Goal: Transaction & Acquisition: Purchase product/service

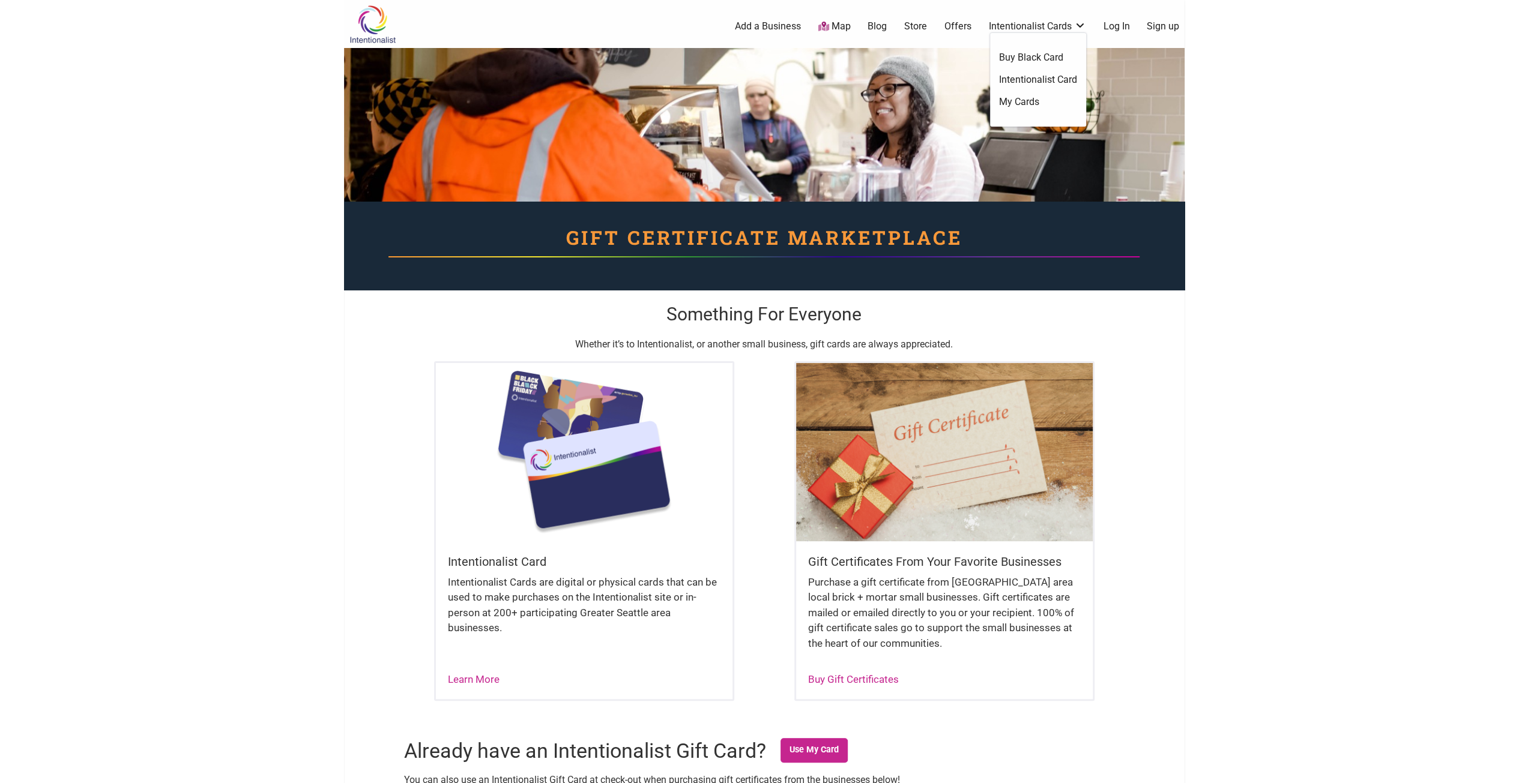
click at [1034, 58] on link "Buy Black Card" at bounding box center [1038, 57] width 78 height 13
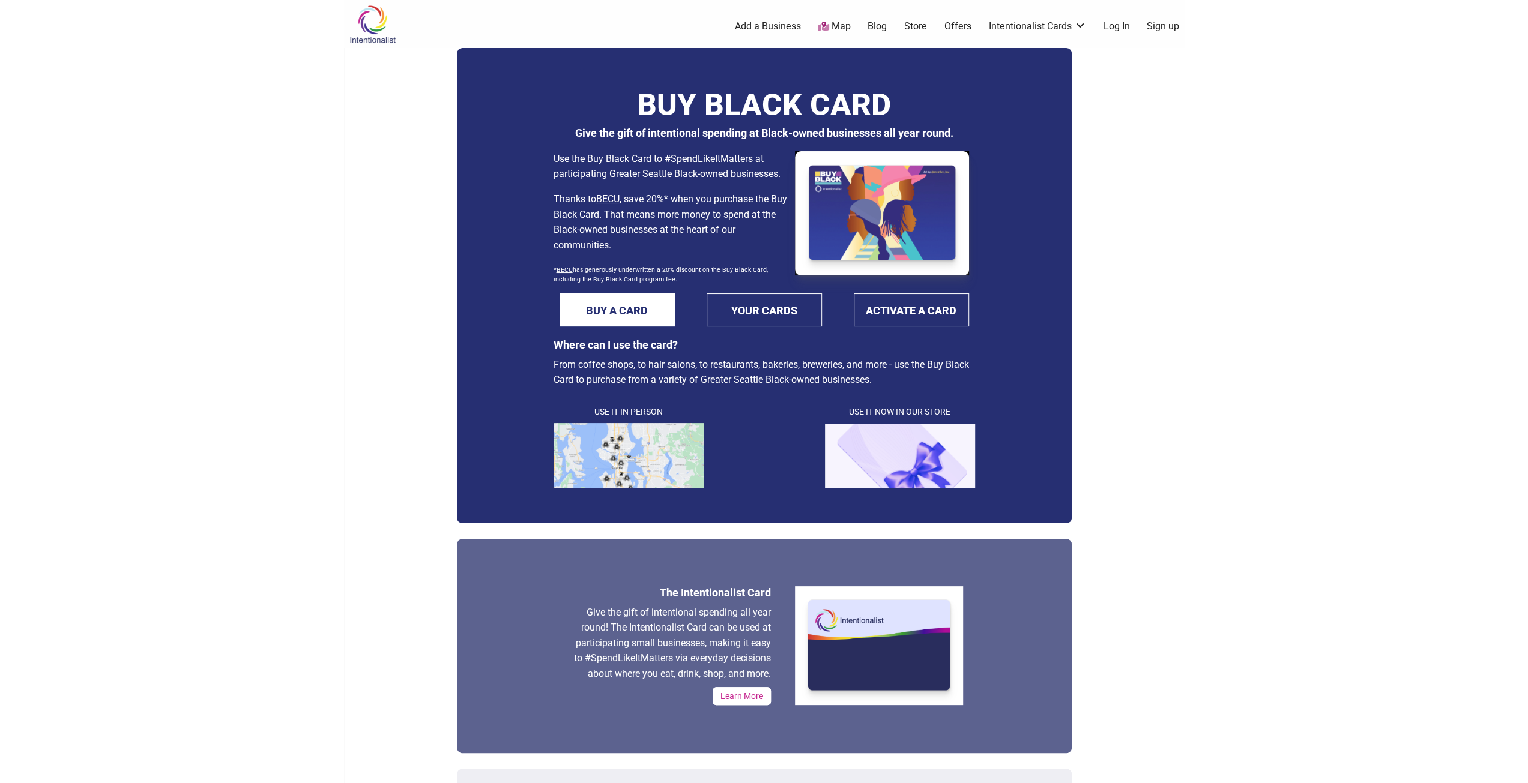
click at [627, 444] on img at bounding box center [629, 455] width 150 height 65
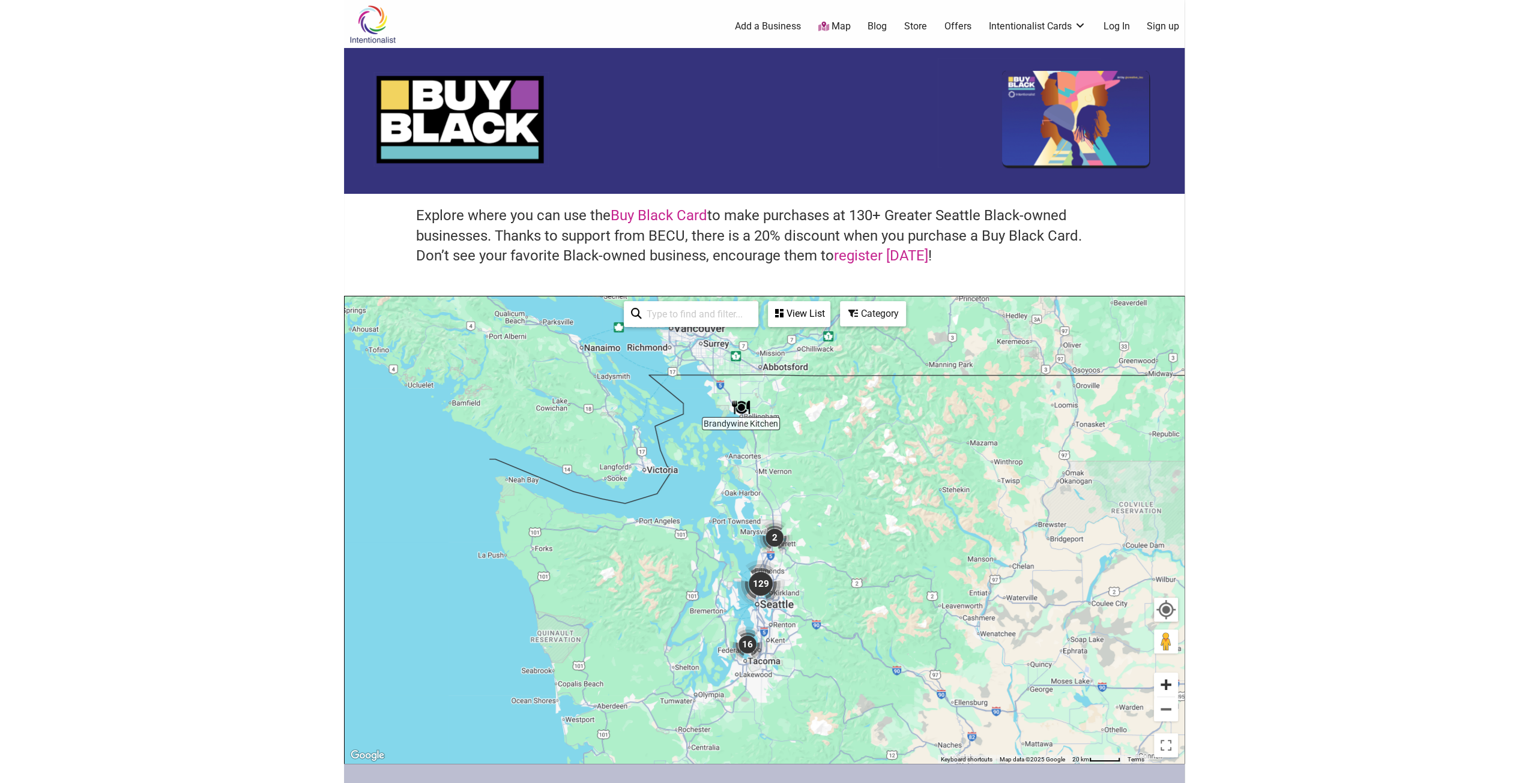
click at [1156, 685] on button "Zoom in" at bounding box center [1166, 685] width 24 height 24
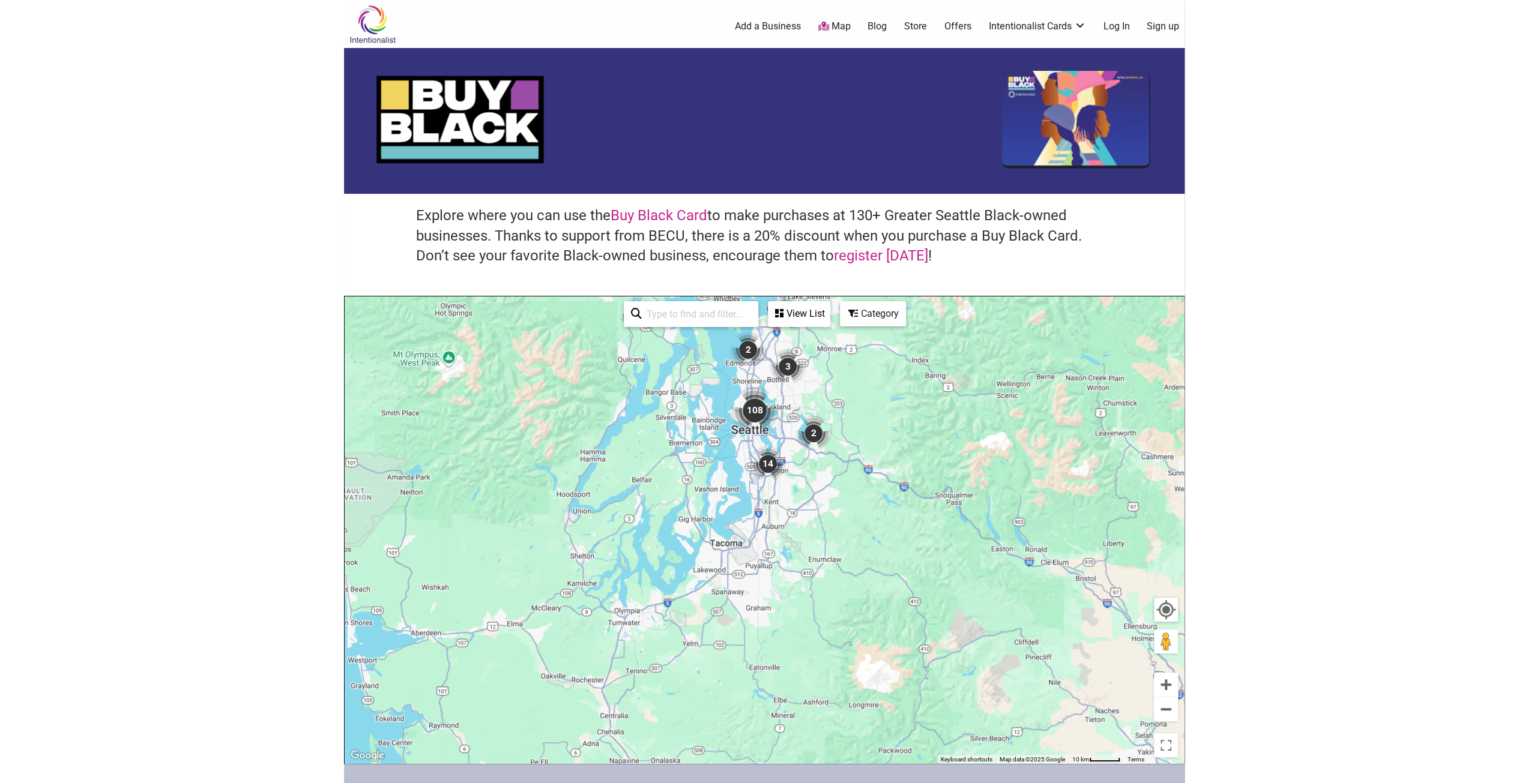
drag, startPoint x: 804, startPoint y: 643, endPoint x: 802, endPoint y: 373, distance: 269.6
click at [802, 373] on div "To navigate, press the arrow keys." at bounding box center [764, 530] width 839 height 467
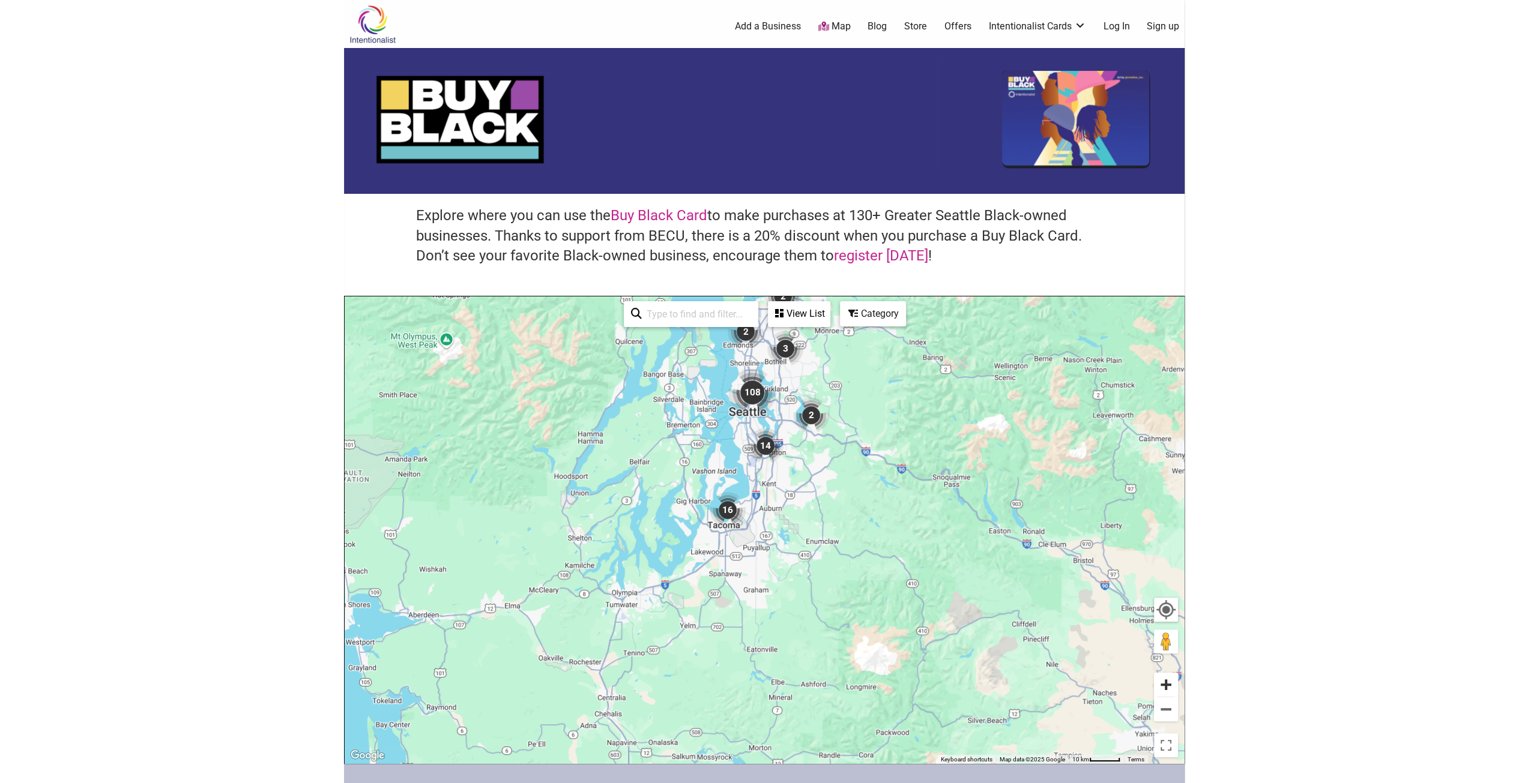
click at [1168, 687] on button "Zoom in" at bounding box center [1166, 685] width 24 height 24
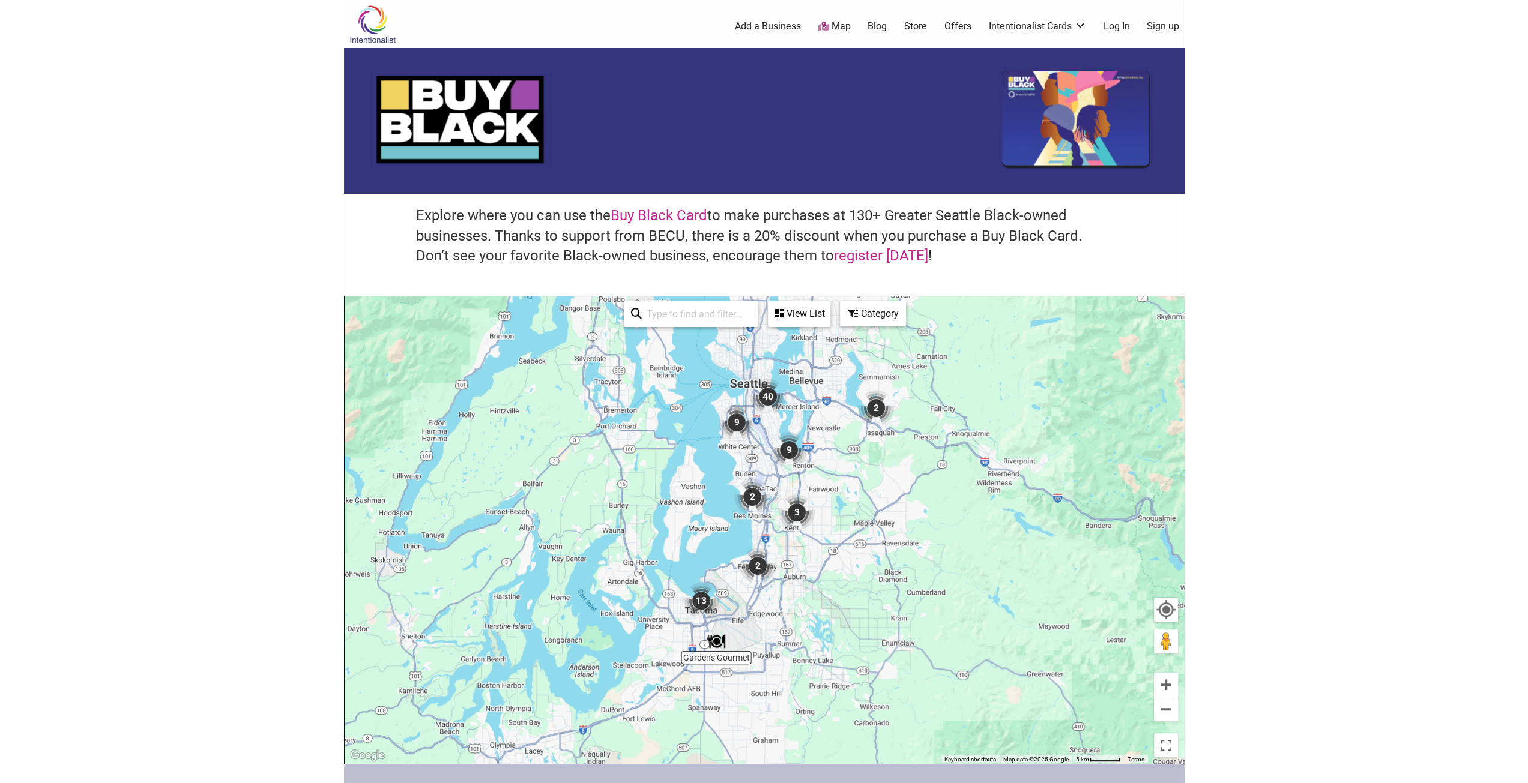
drag, startPoint x: 790, startPoint y: 505, endPoint x: 810, endPoint y: 602, distance: 99.3
click at [810, 602] on div "To navigate, press the arrow keys." at bounding box center [764, 530] width 839 height 467
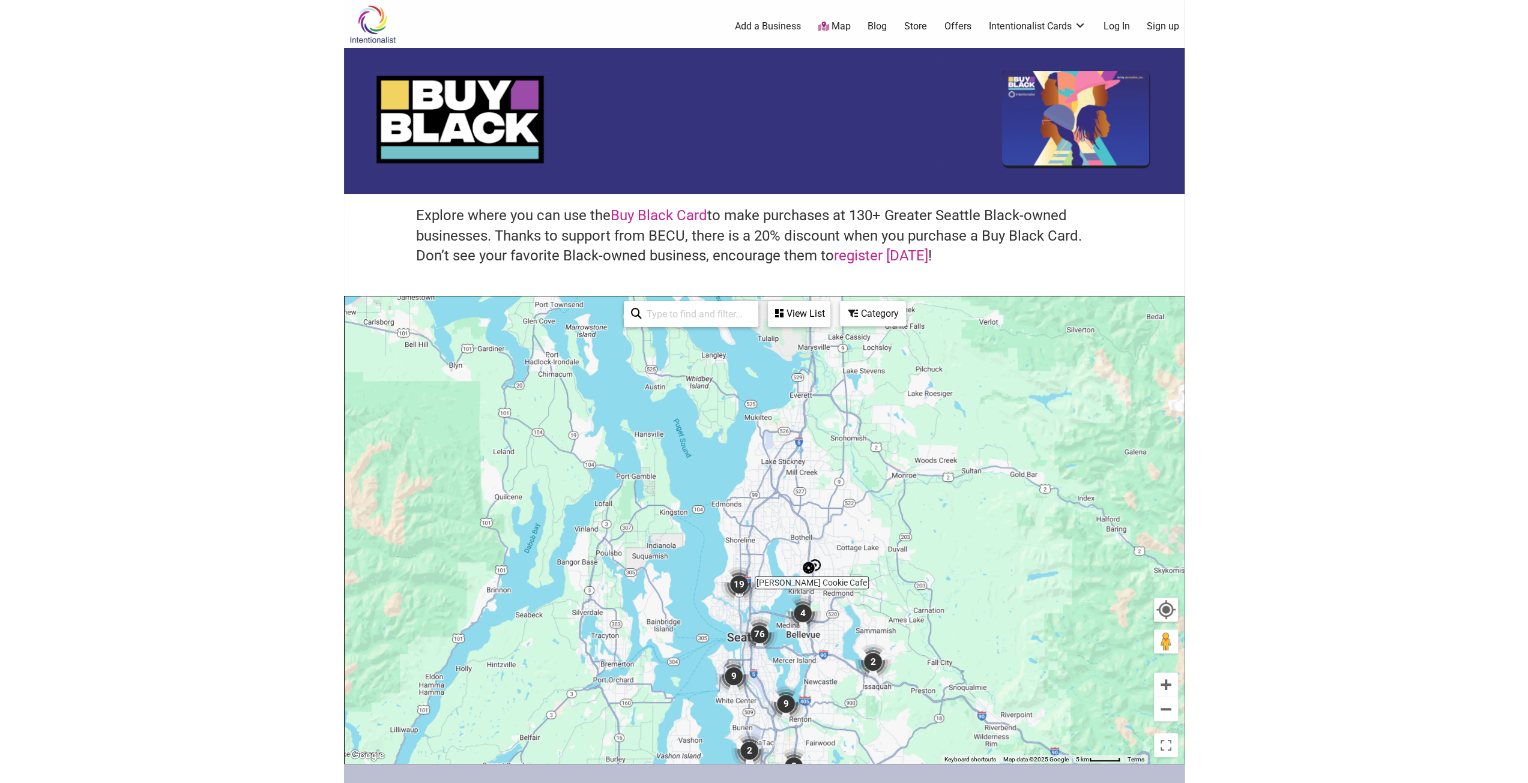
drag, startPoint x: 827, startPoint y: 504, endPoint x: 823, endPoint y: 757, distance: 253.4
click at [823, 757] on div "To navigate, press the arrow keys." at bounding box center [764, 530] width 839 height 467
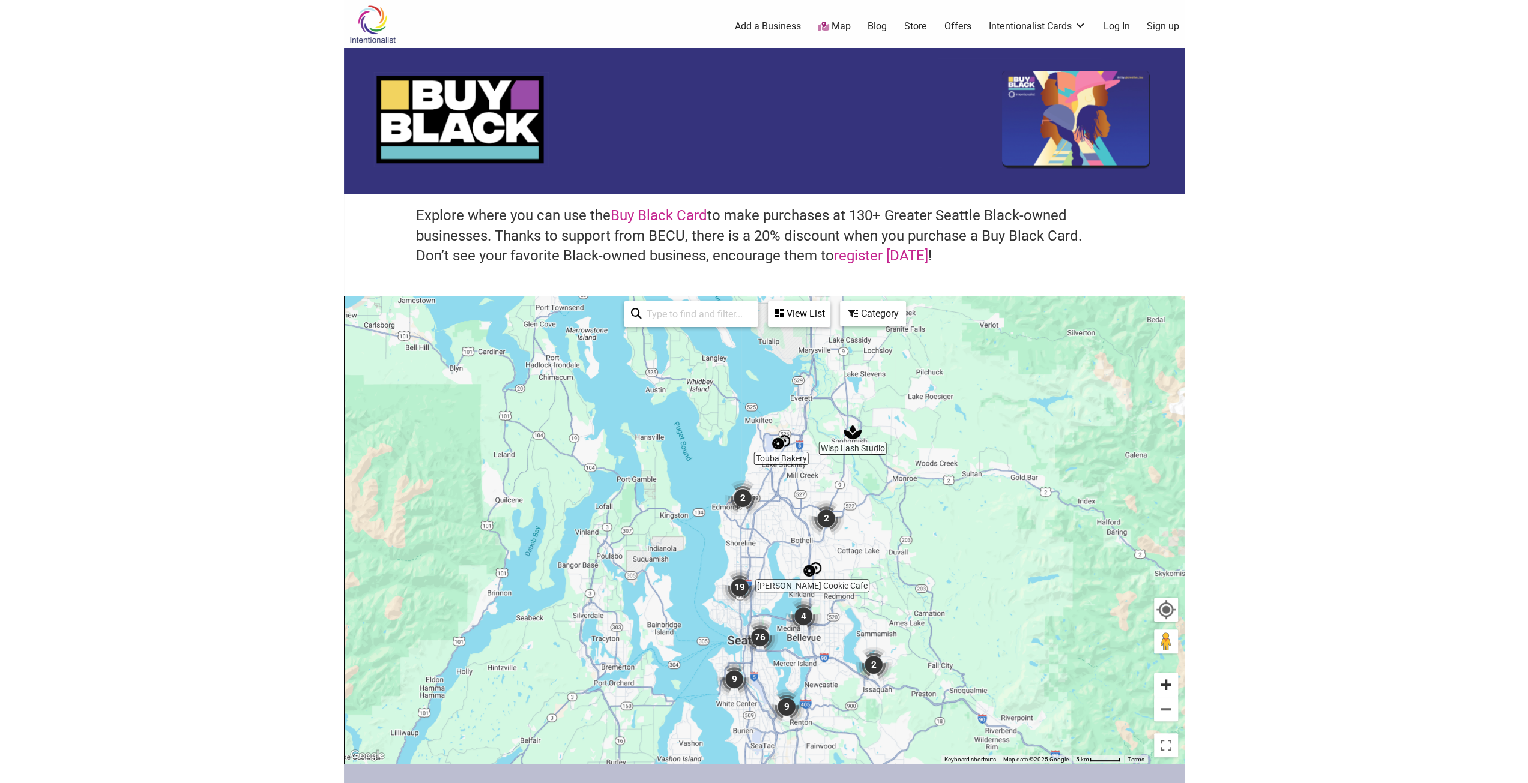
click at [1167, 681] on button "Zoom in" at bounding box center [1166, 685] width 24 height 24
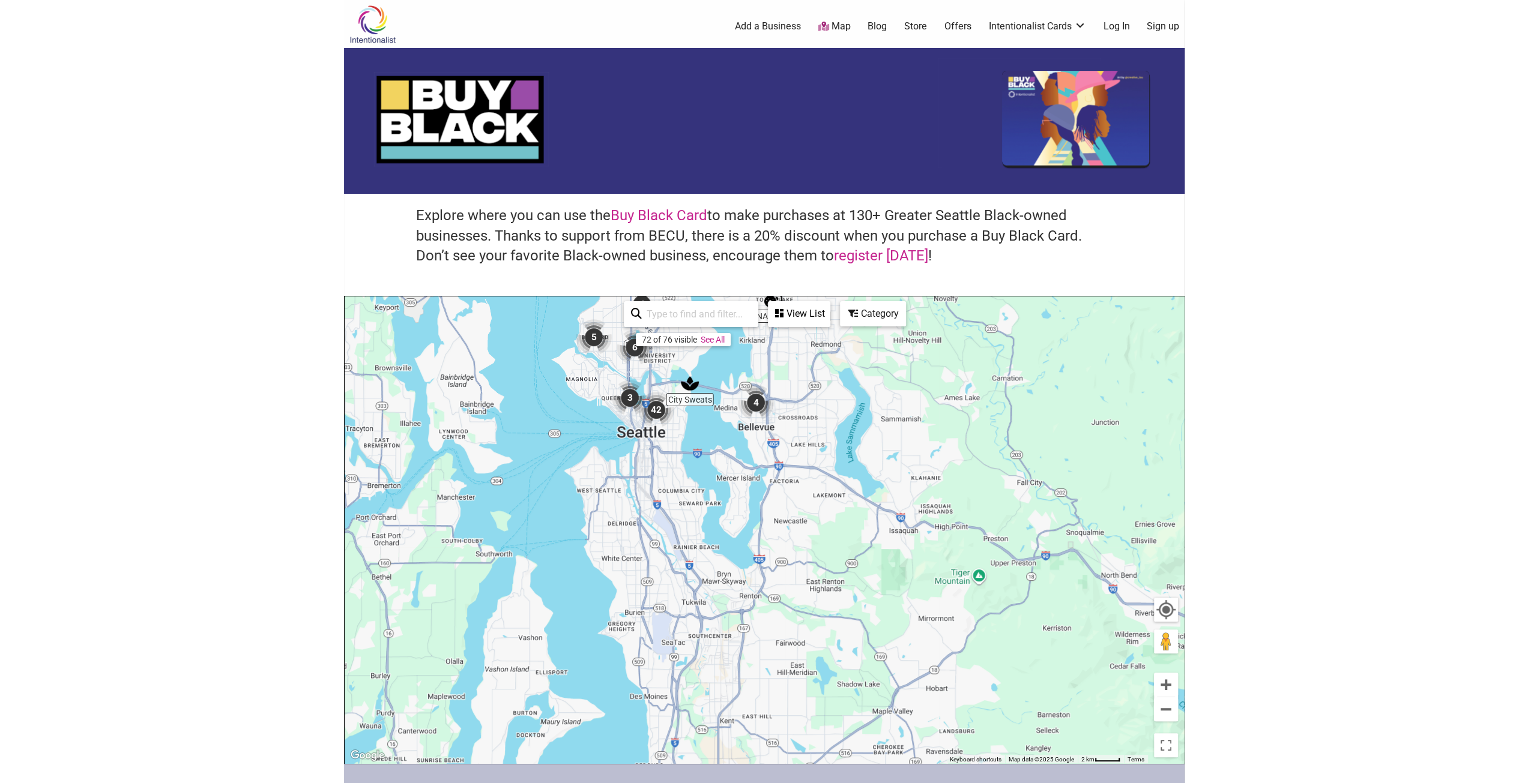
drag, startPoint x: 896, startPoint y: 651, endPoint x: 809, endPoint y: 330, distance: 332.1
click at [809, 330] on div "City Sweats Pinckney Cookie Cafe Wisp Lash Studio Touba Bakery Zuri's Gourmet D…" at bounding box center [764, 530] width 839 height 467
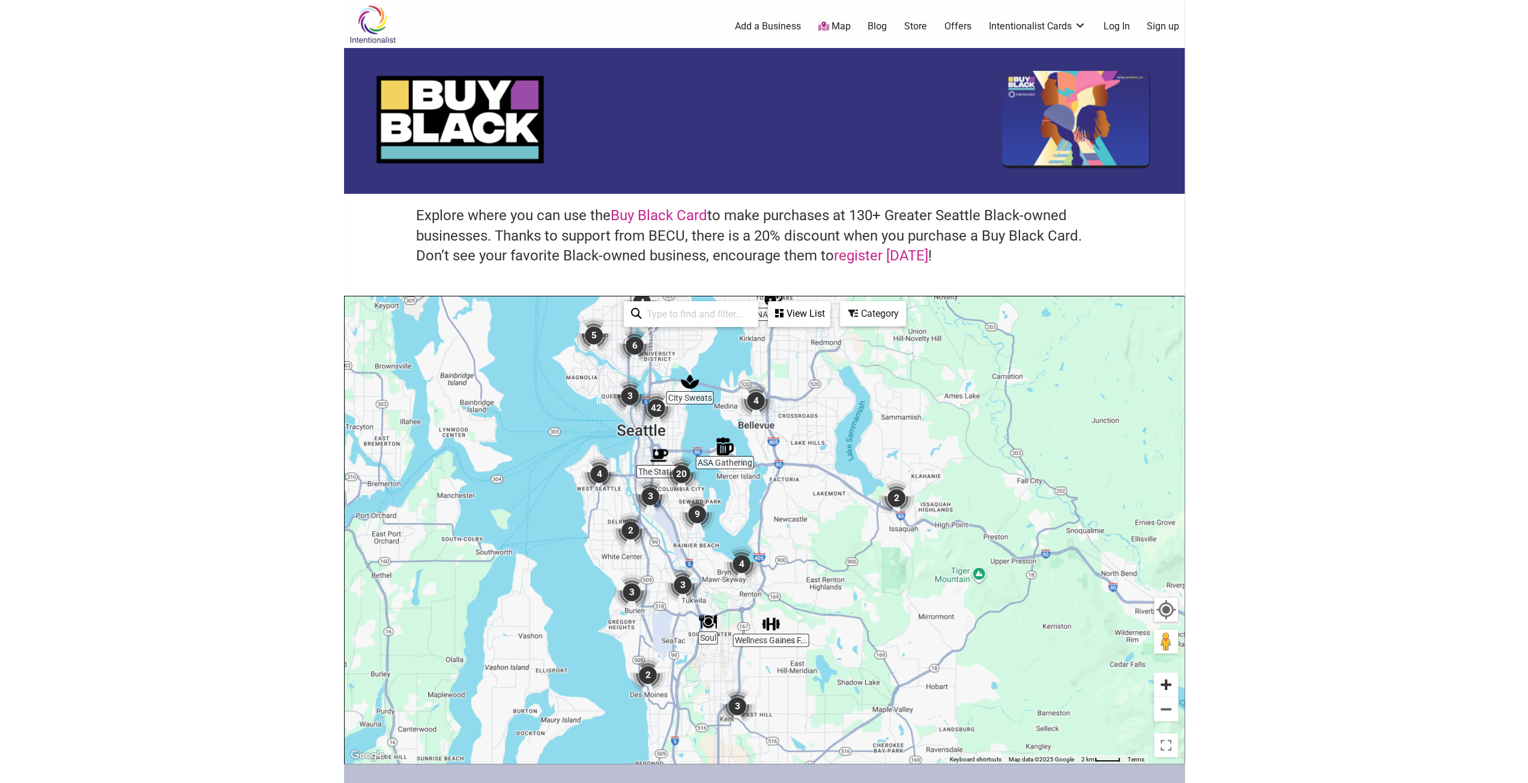
click at [1170, 683] on button "Zoom in" at bounding box center [1166, 685] width 24 height 24
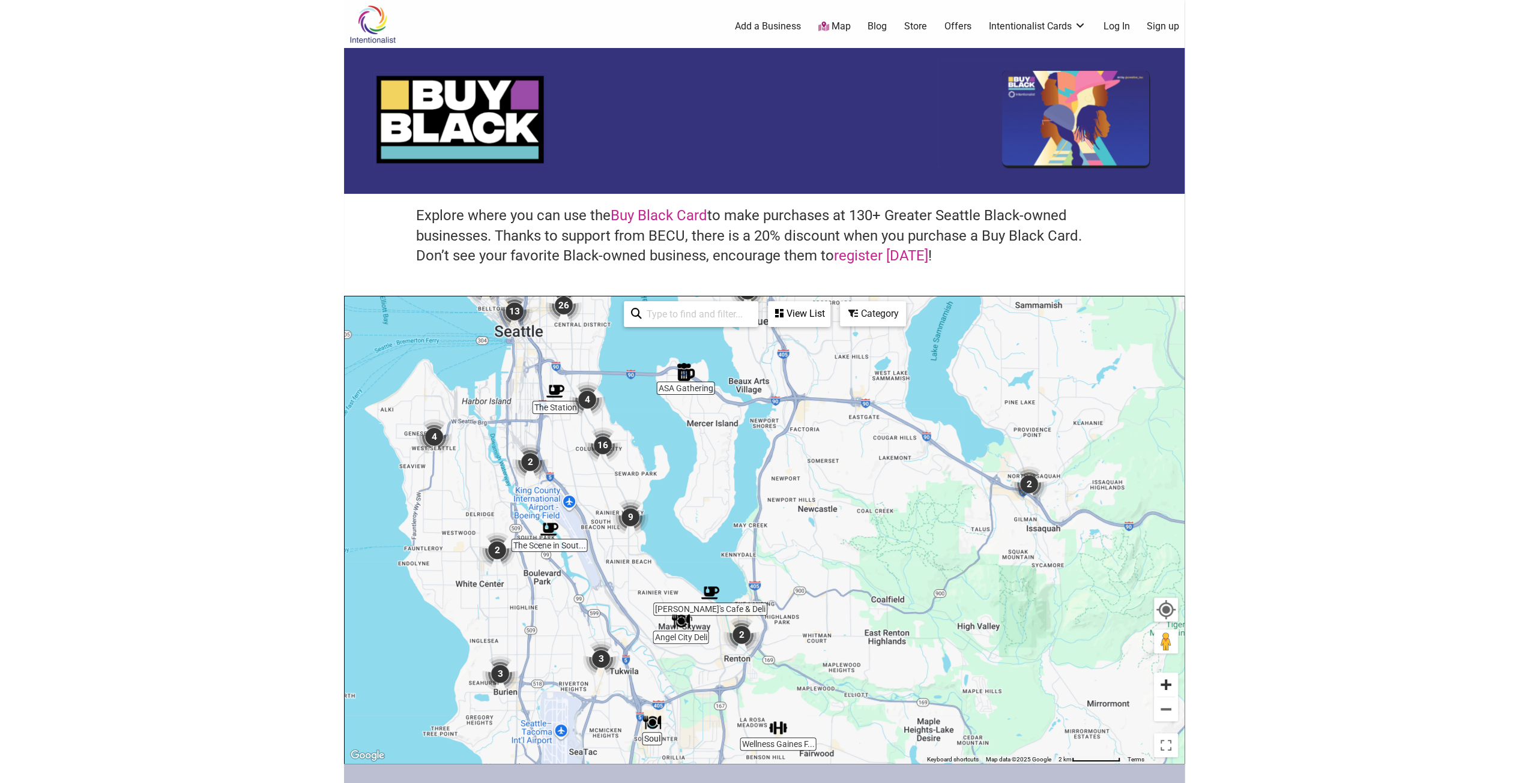
click at [1168, 687] on button "Zoom in" at bounding box center [1166, 685] width 24 height 24
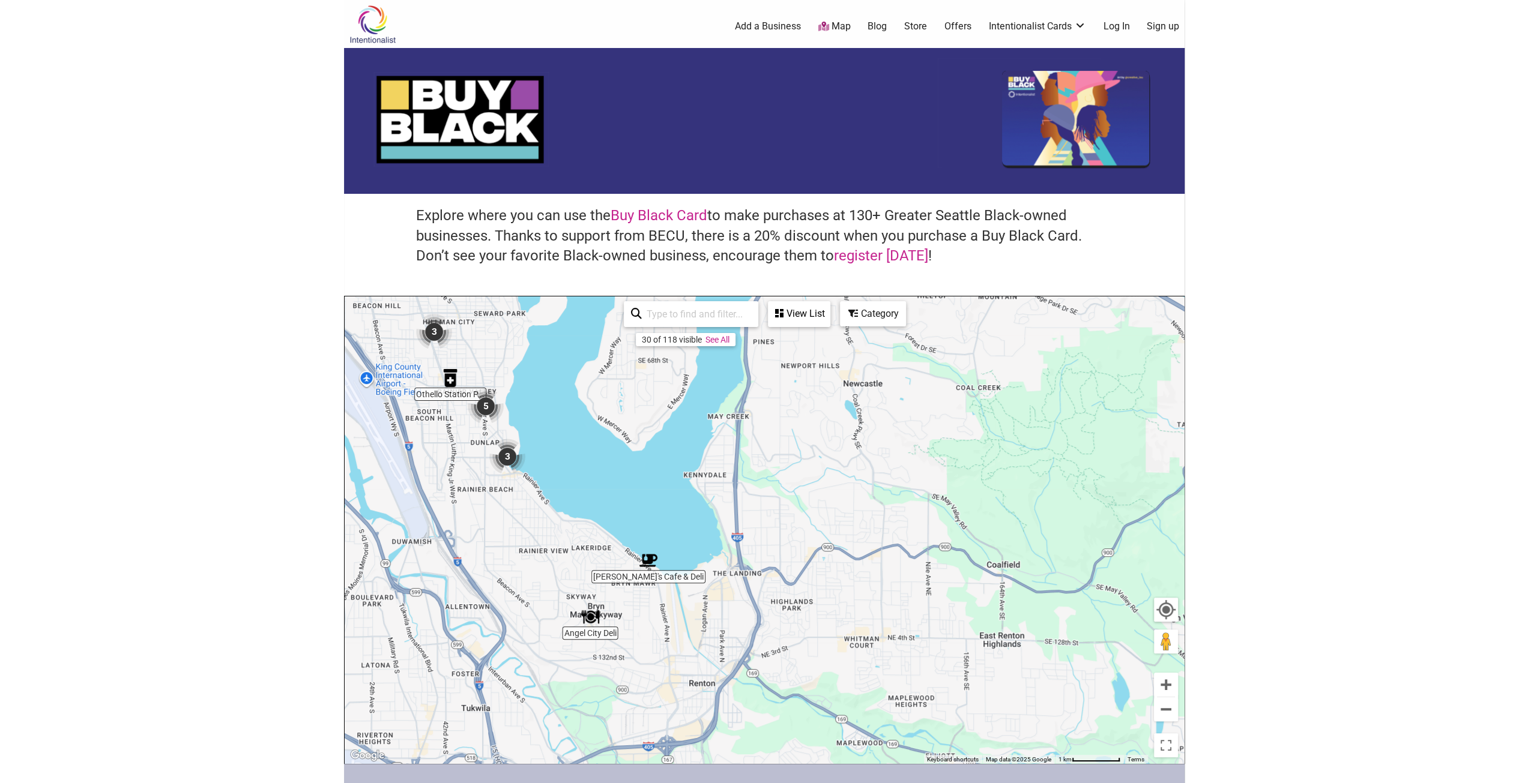
drag, startPoint x: 671, startPoint y: 567, endPoint x: 663, endPoint y: 462, distance: 106.0
click at [663, 462] on div "To navigate, press the arrow keys." at bounding box center [764, 530] width 839 height 467
click at [1172, 684] on button "Zoom in" at bounding box center [1166, 685] width 24 height 24
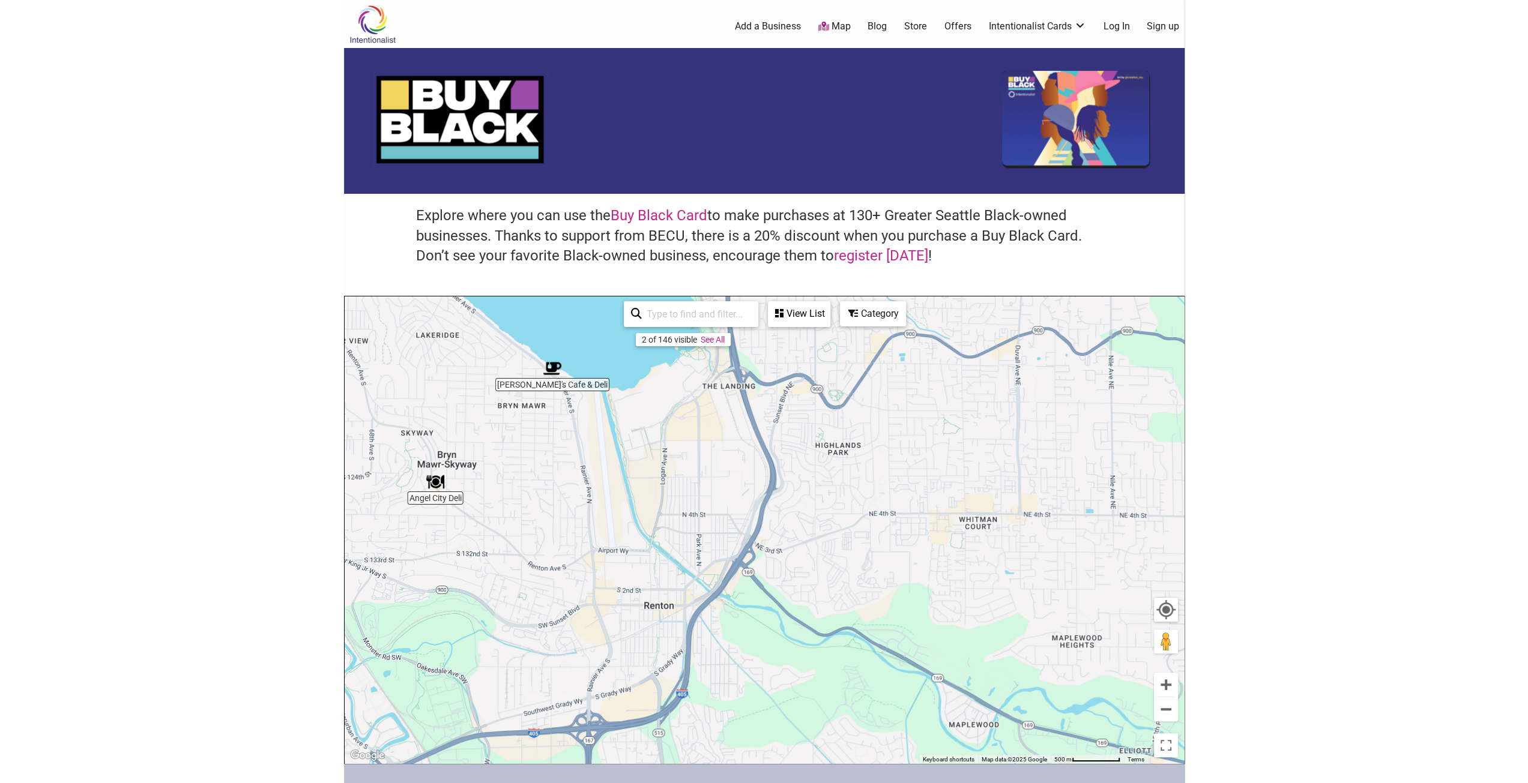
drag, startPoint x: 777, startPoint y: 615, endPoint x: 796, endPoint y: 392, distance: 224.2
click at [796, 392] on div "To navigate, press the arrow keys." at bounding box center [764, 530] width 839 height 467
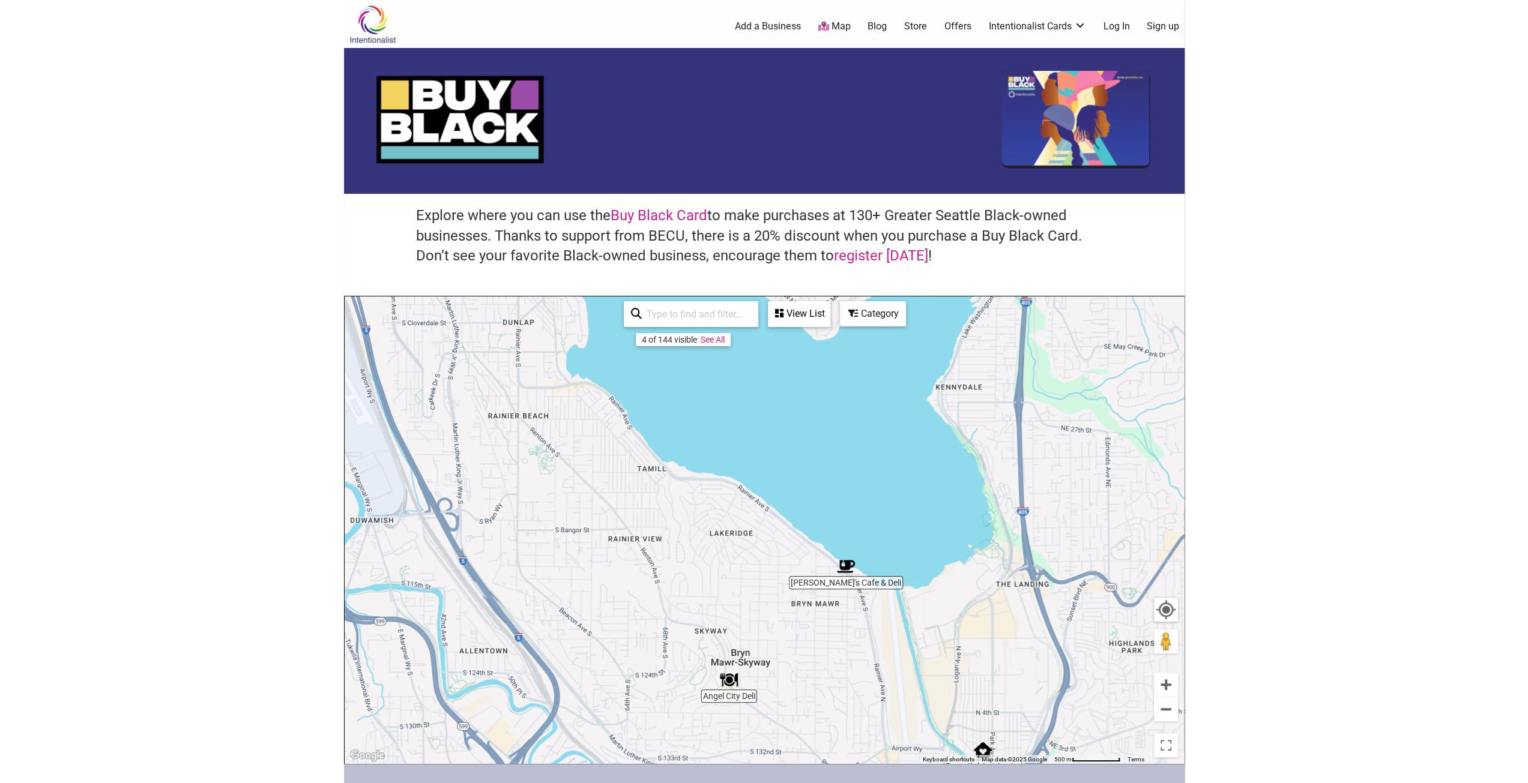
drag, startPoint x: 543, startPoint y: 422, endPoint x: 883, endPoint y: 668, distance: 419.1
click at [883, 668] on div "To navigate, press the arrow keys." at bounding box center [764, 530] width 839 height 467
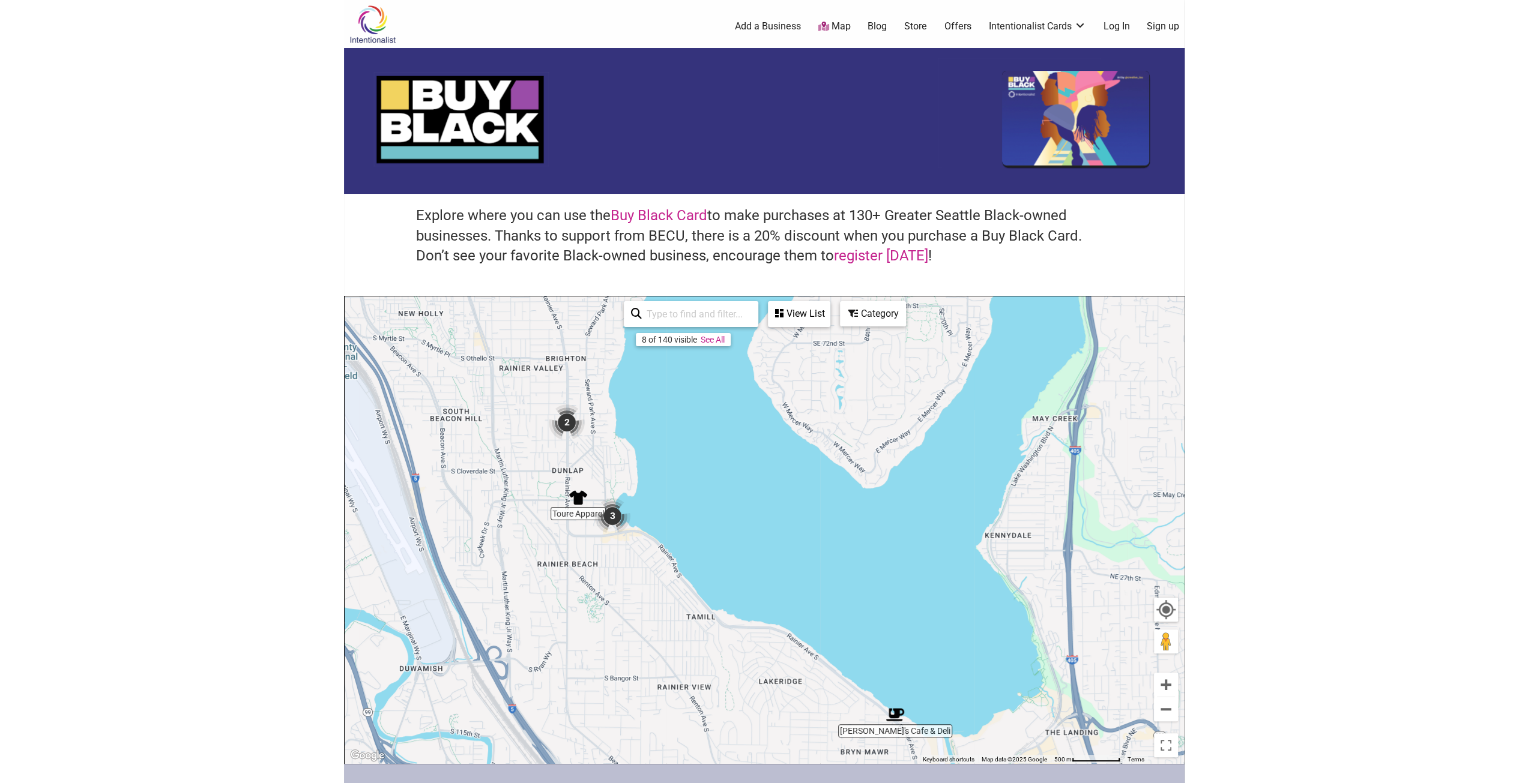
drag, startPoint x: 626, startPoint y: 473, endPoint x: 630, endPoint y: 585, distance: 111.7
click at [630, 585] on div "To navigate, press the arrow keys." at bounding box center [764, 530] width 839 height 467
click at [1168, 687] on button "Zoom in" at bounding box center [1166, 685] width 24 height 24
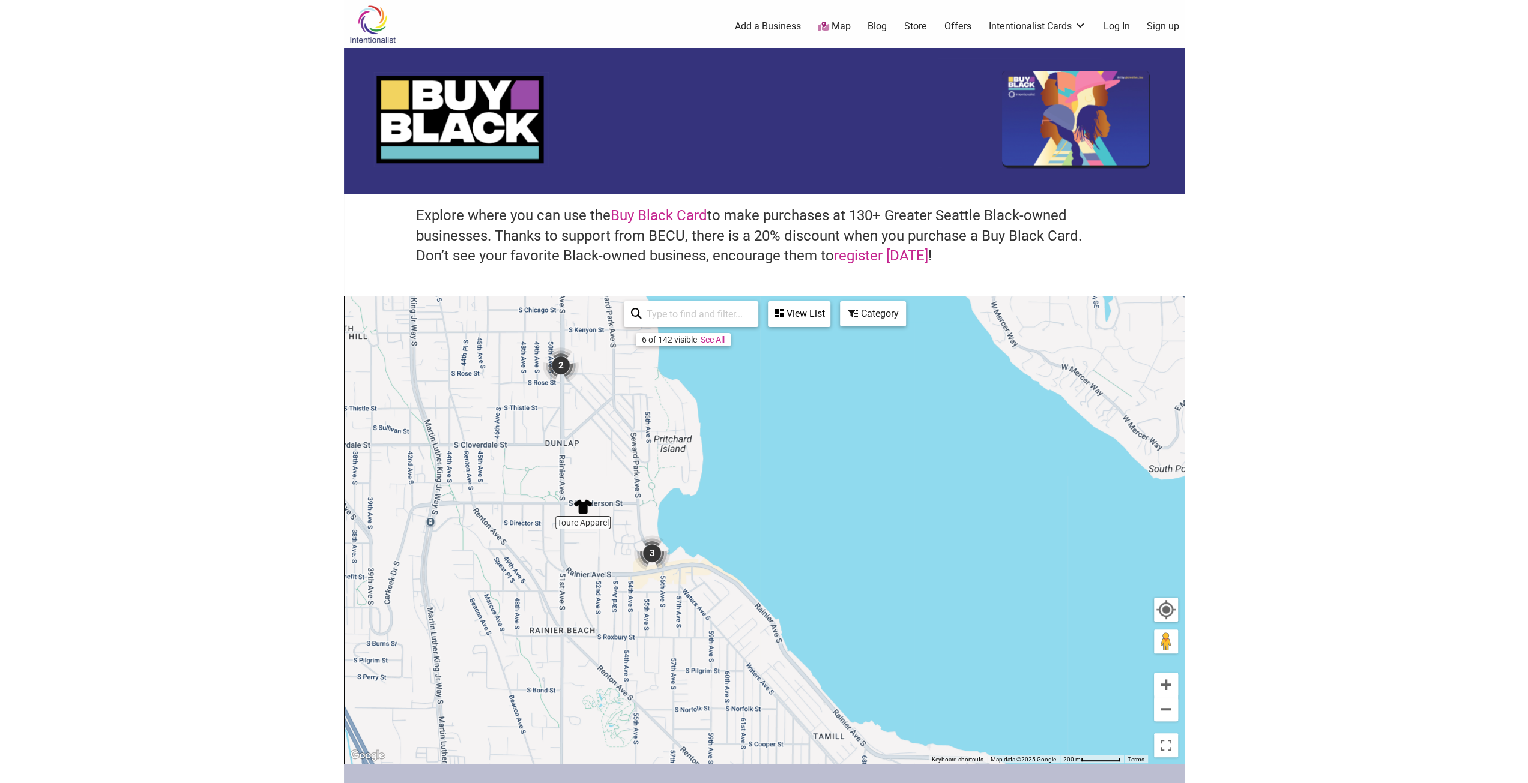
drag, startPoint x: 633, startPoint y: 638, endPoint x: 827, endPoint y: 671, distance: 197.2
click at [827, 671] on div "To navigate, press the arrow keys." at bounding box center [764, 530] width 839 height 467
click at [1171, 689] on button "Zoom in" at bounding box center [1166, 685] width 24 height 24
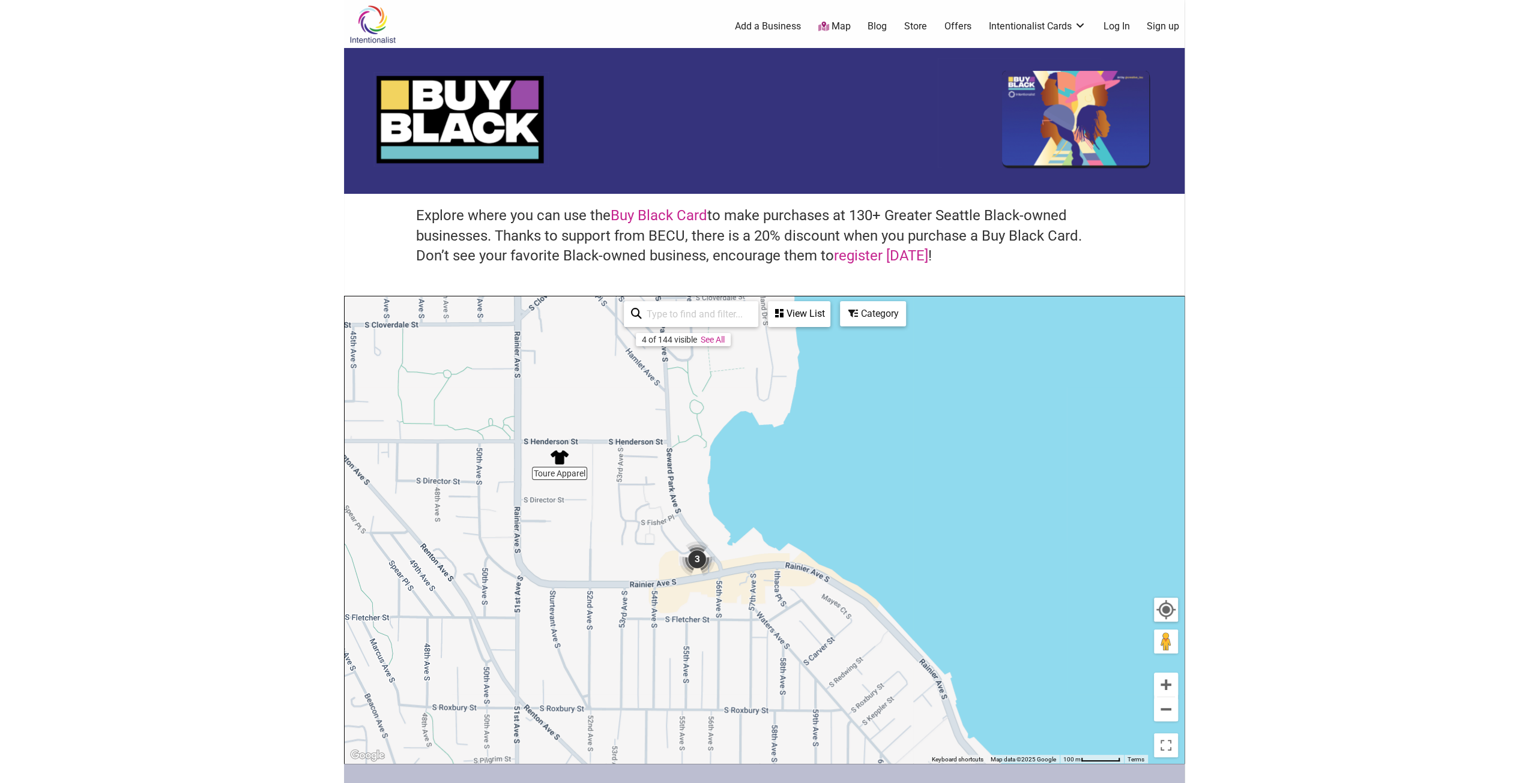
drag, startPoint x: 666, startPoint y: 677, endPoint x: 873, endPoint y: 631, distance: 211.5
click at [852, 636] on div "To navigate, press the arrow keys." at bounding box center [764, 530] width 839 height 467
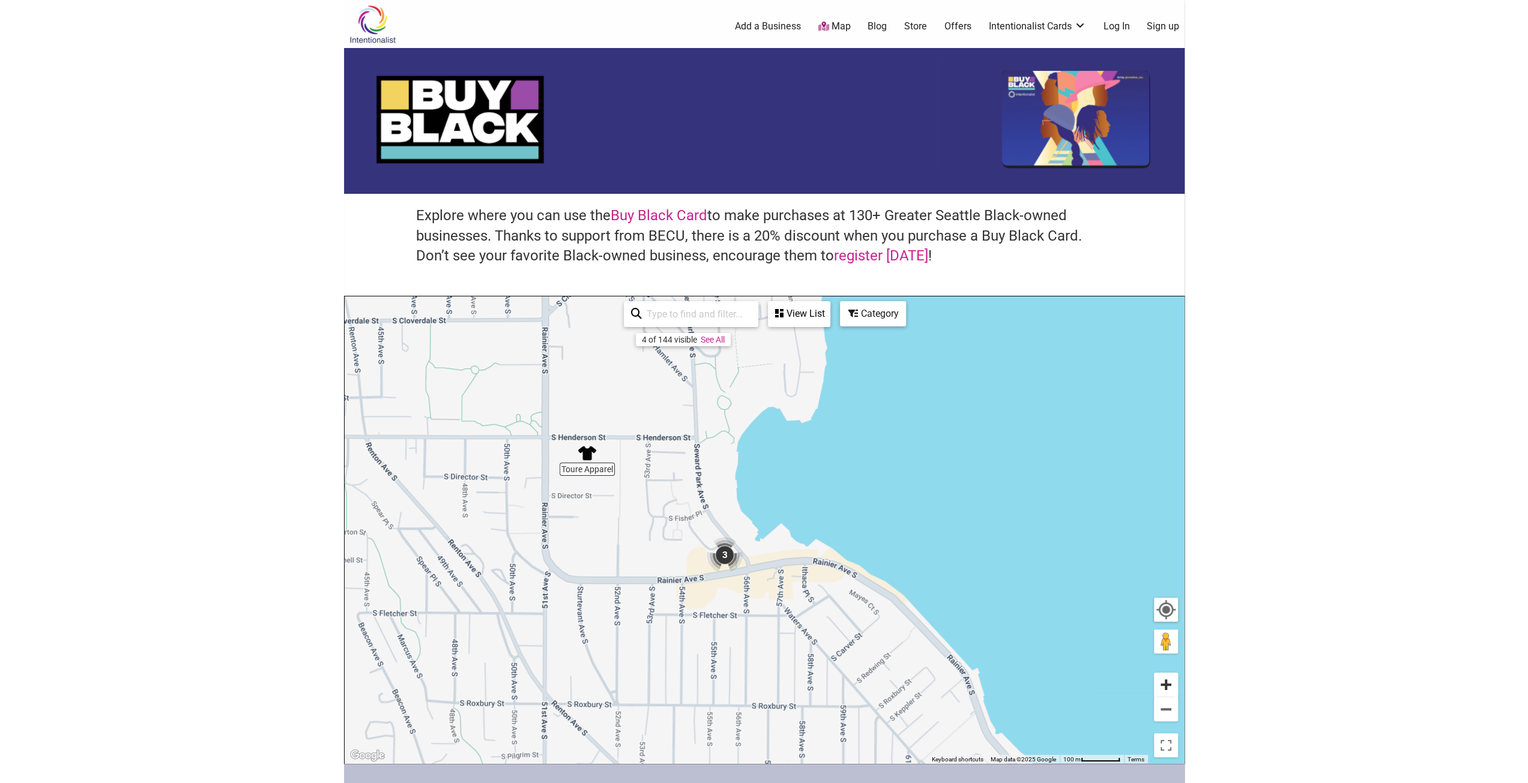
click at [1167, 686] on button "Zoom in" at bounding box center [1166, 685] width 24 height 24
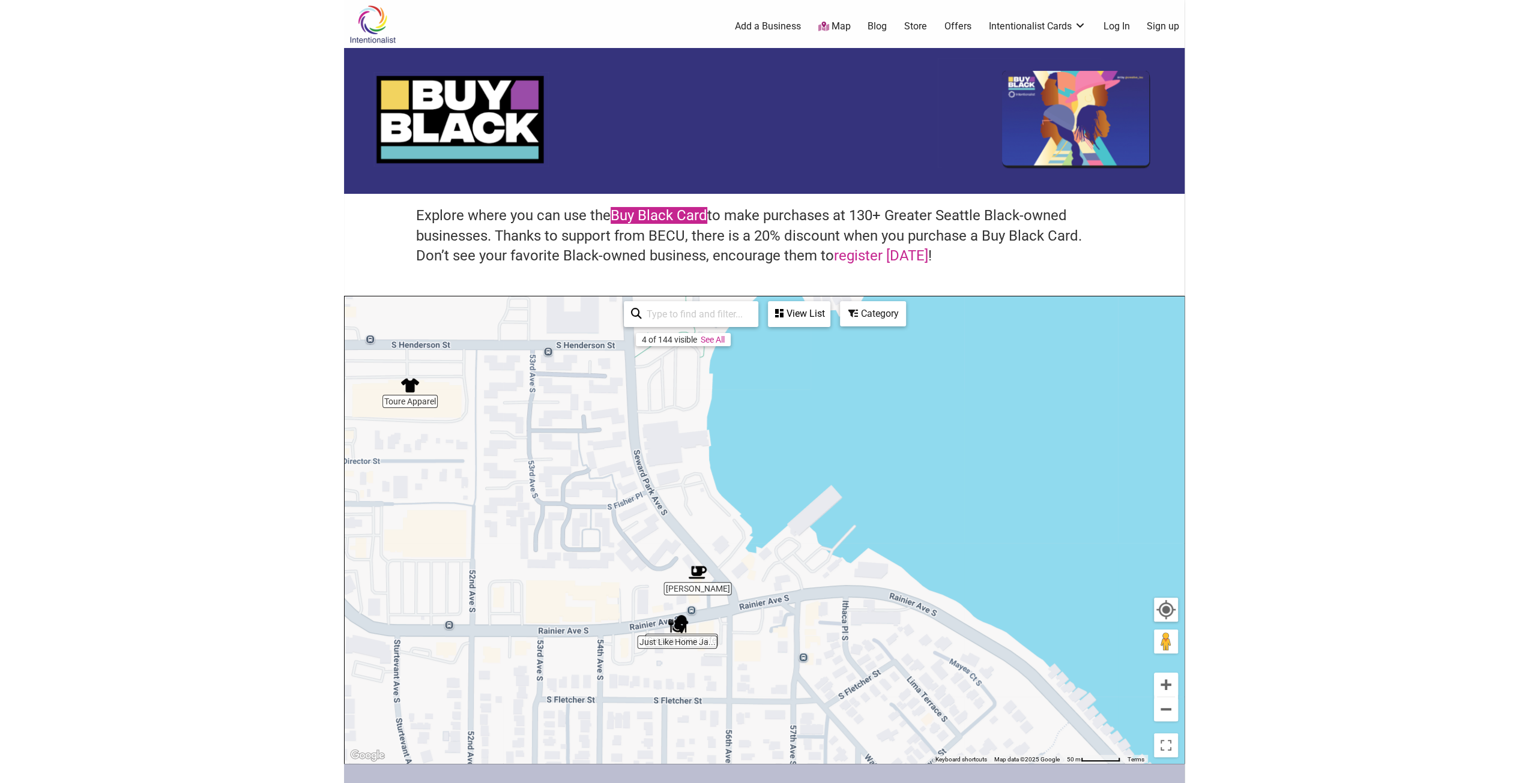
click at [681, 217] on link "Buy Black Card" at bounding box center [659, 215] width 97 height 17
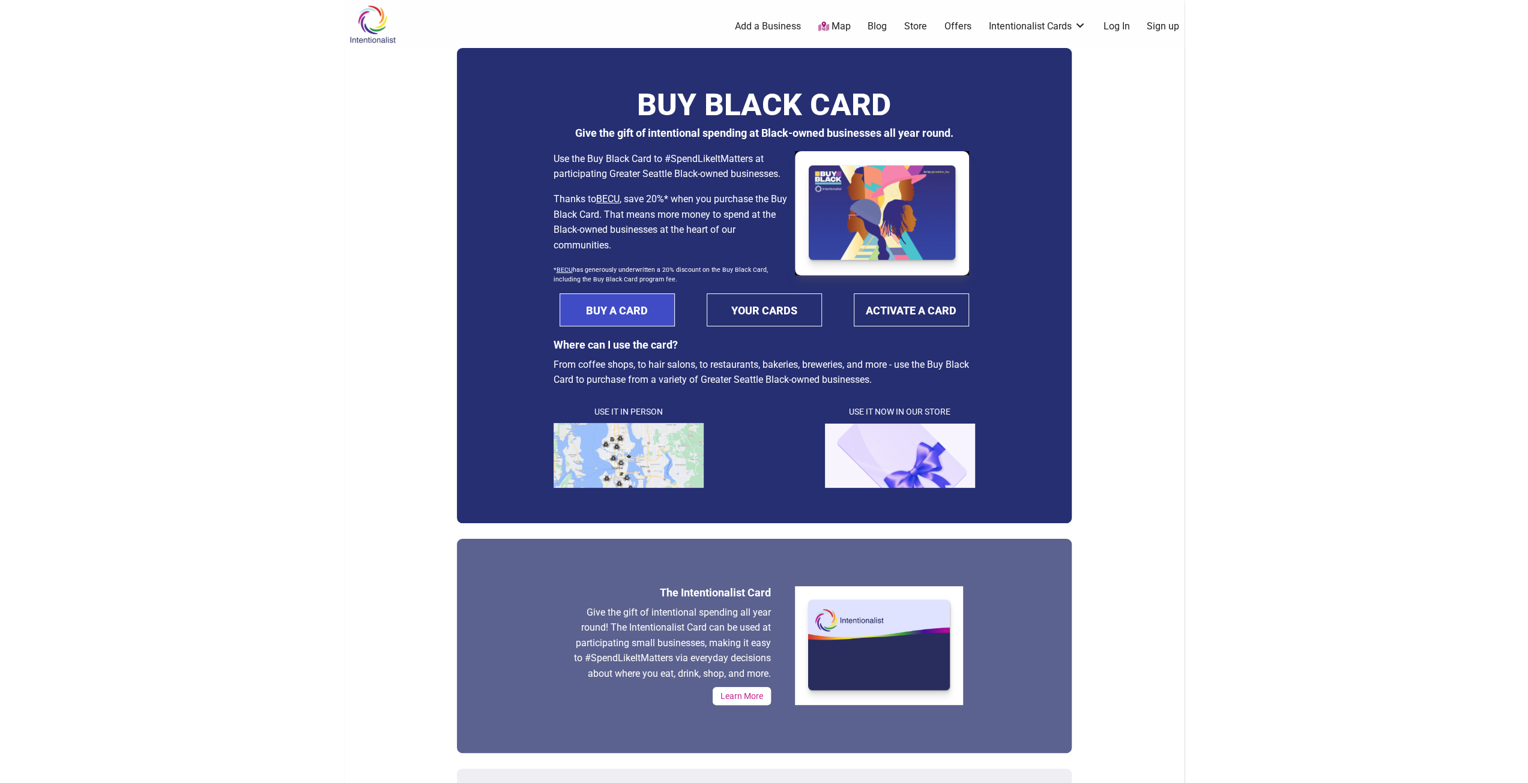
click at [638, 316] on link "BUY A CARD" at bounding box center [617, 310] width 115 height 33
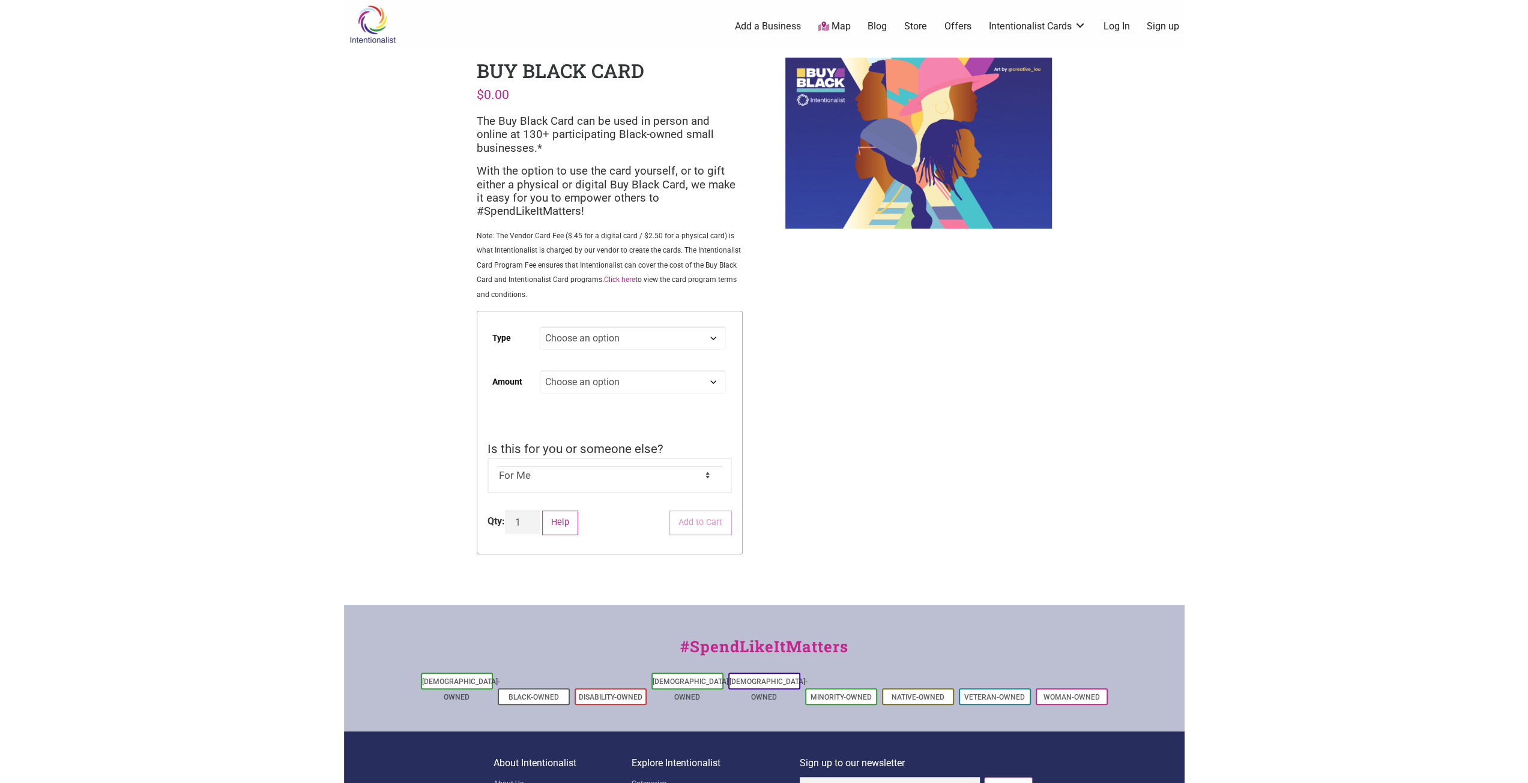
click at [611, 344] on select "Choose an option Digital Physical" at bounding box center [633, 338] width 186 height 23
click at [540, 328] on select "Choose an option Digital Physical" at bounding box center [633, 338] width 186 height 23
select select "Digital"
click at [617, 387] on select "Choose an option Custom 25 50 100 150 200 250 500" at bounding box center [633, 381] width 186 height 23
select select "200"
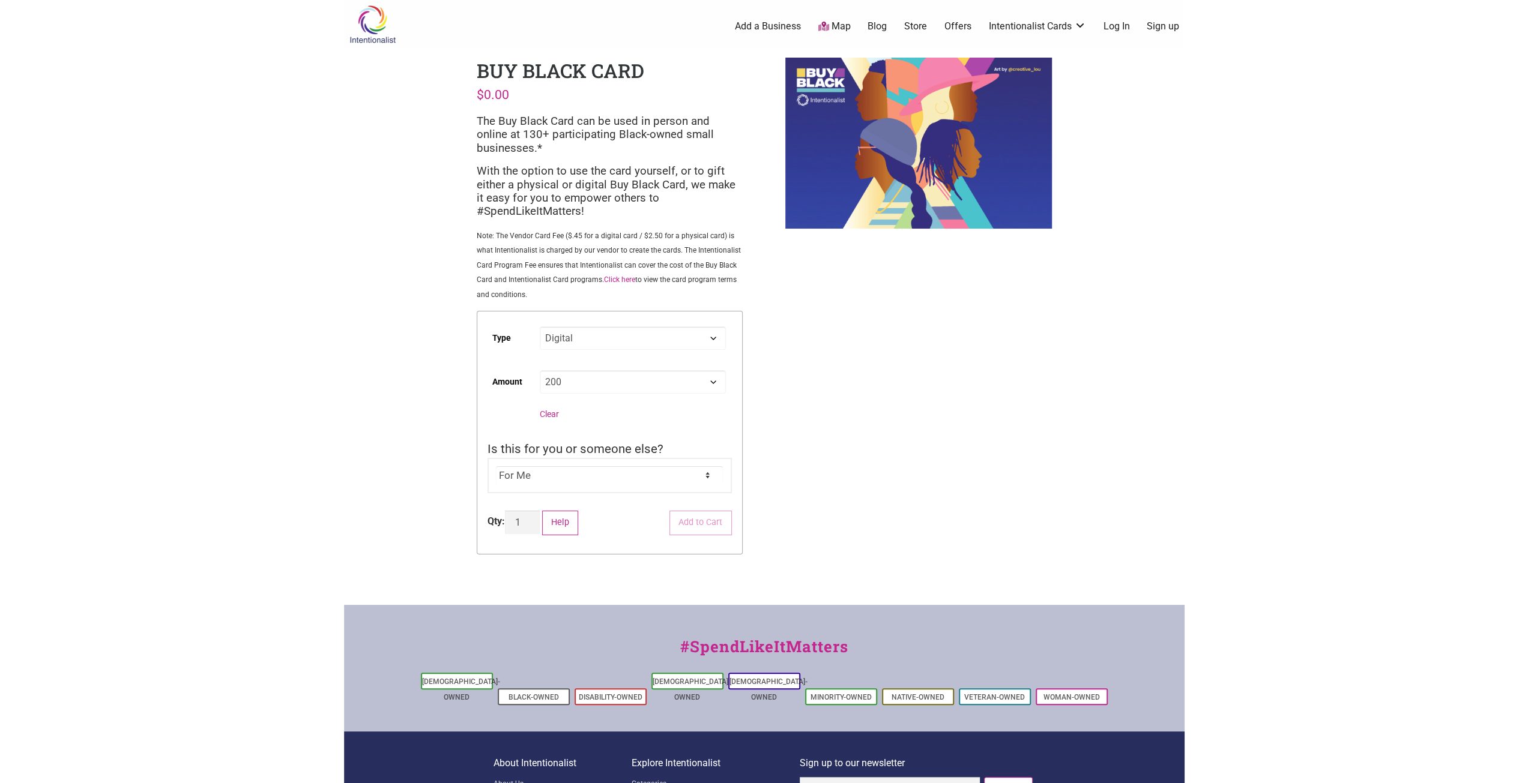
click at [540, 372] on select "Choose an option Custom 25 50 100 150 200 250 500" at bounding box center [633, 381] width 186 height 23
select select "Digital"
select select "200"
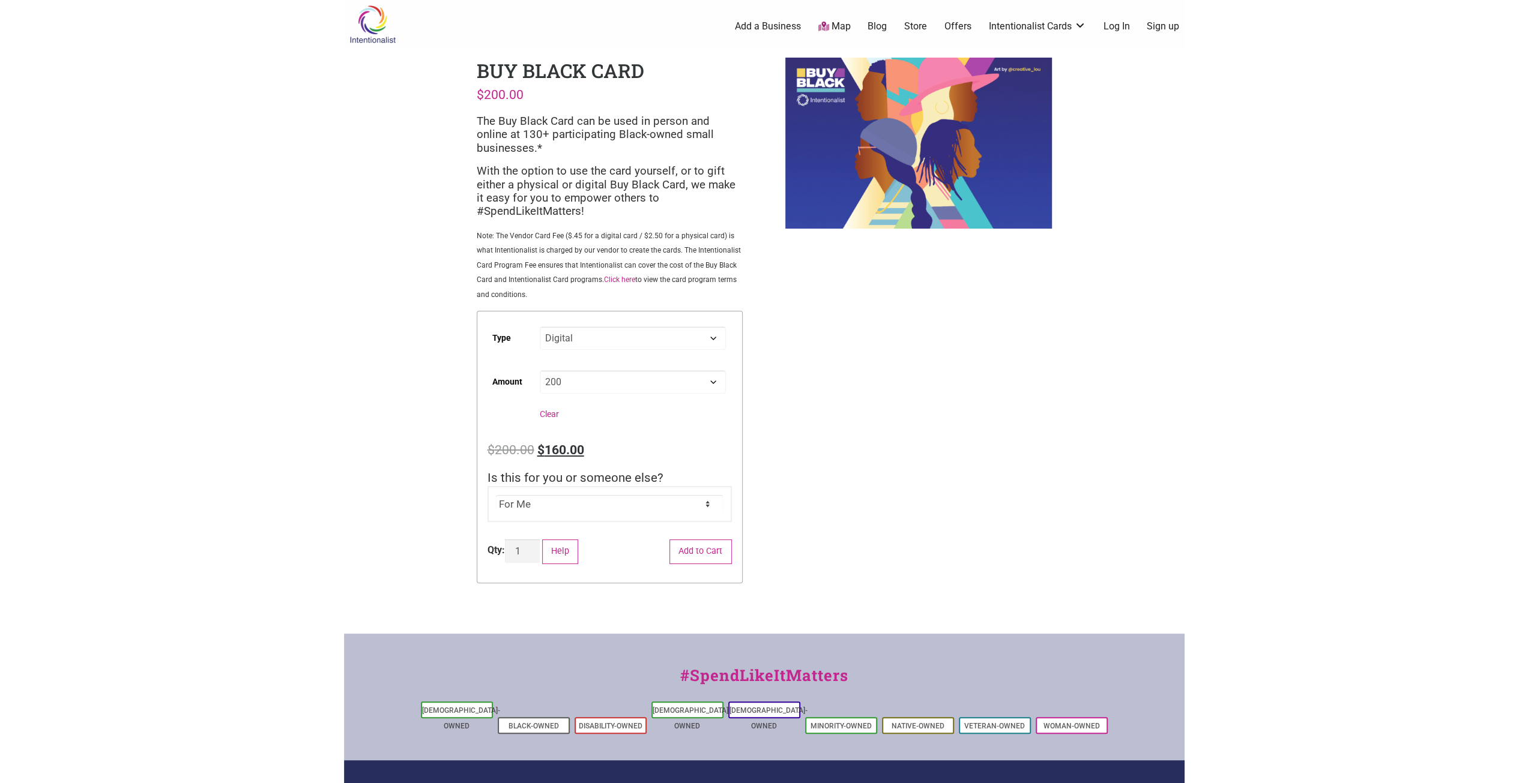
click at [586, 517] on div "For Me For Someone Else" at bounding box center [610, 504] width 244 height 36
click at [711, 507] on select "For Me For Someone Else" at bounding box center [609, 504] width 227 height 18
select select "For Someone Else"
click at [496, 497] on select "For Me For Someone Else" at bounding box center [609, 504] width 227 height 18
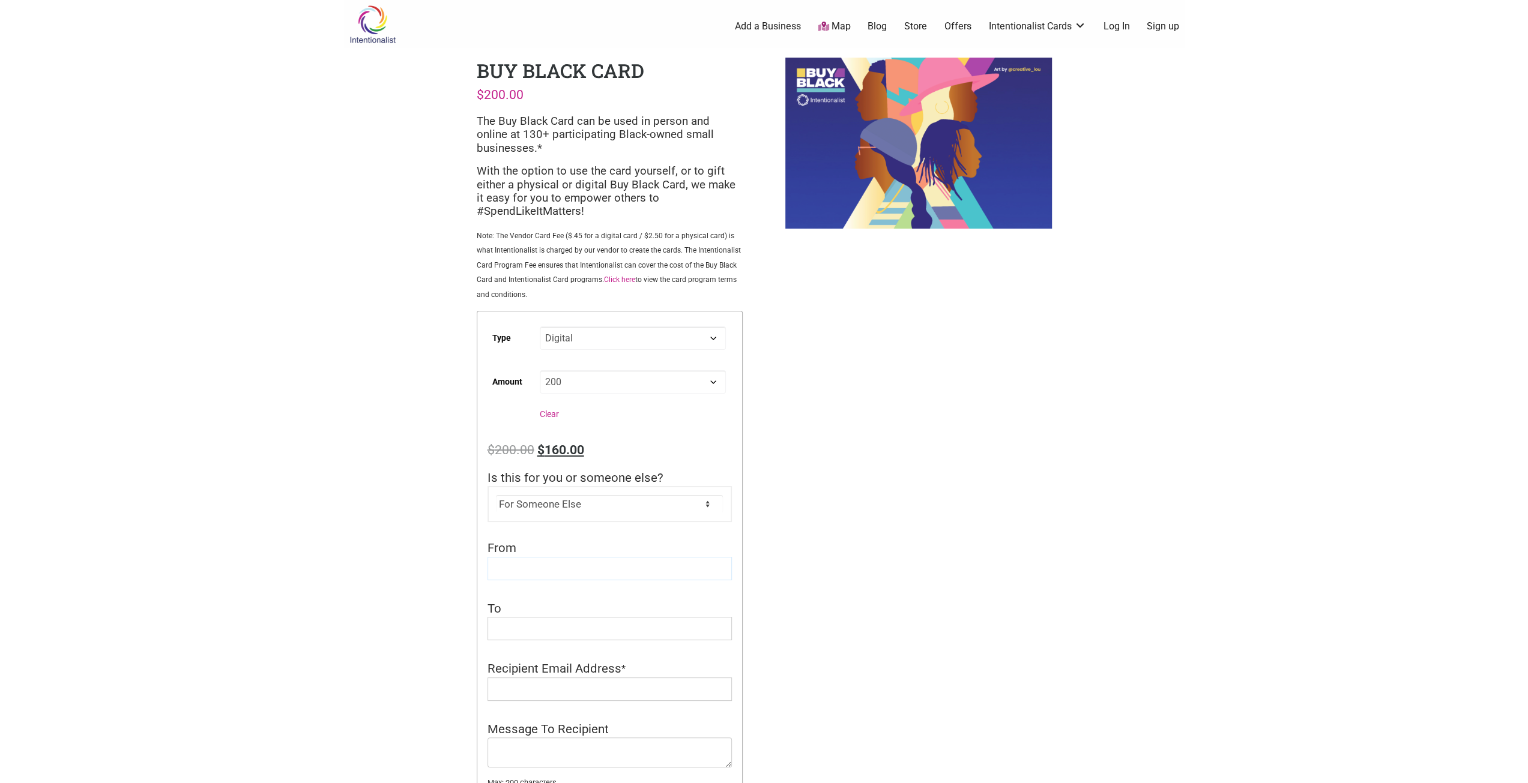
click at [603, 572] on input "From" at bounding box center [610, 568] width 244 height 23
type input "Phila Engaged Giving"
